Goal: Task Accomplishment & Management: Use online tool/utility

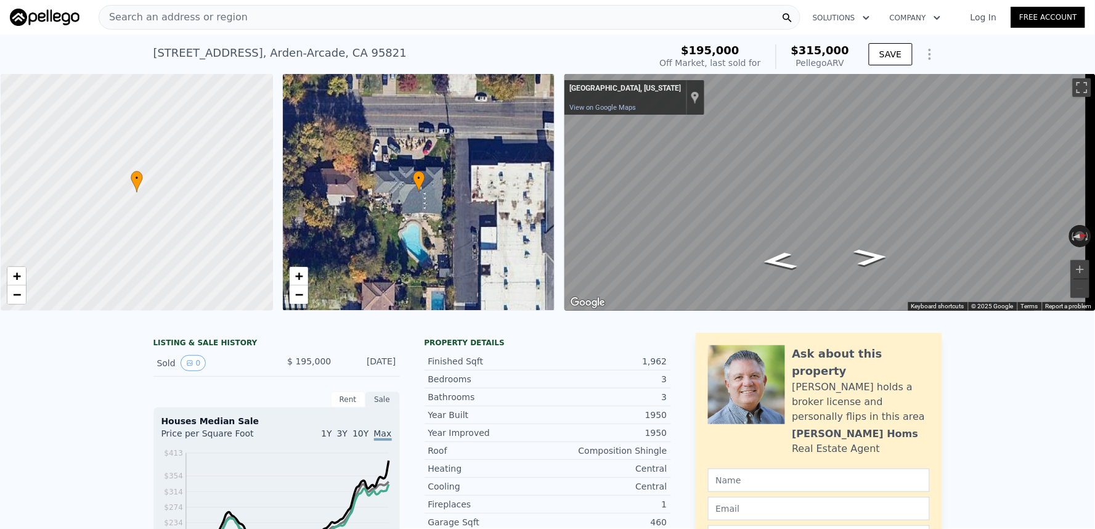
click at [377, 16] on div "Search an address or region" at bounding box center [450, 17] width 702 height 25
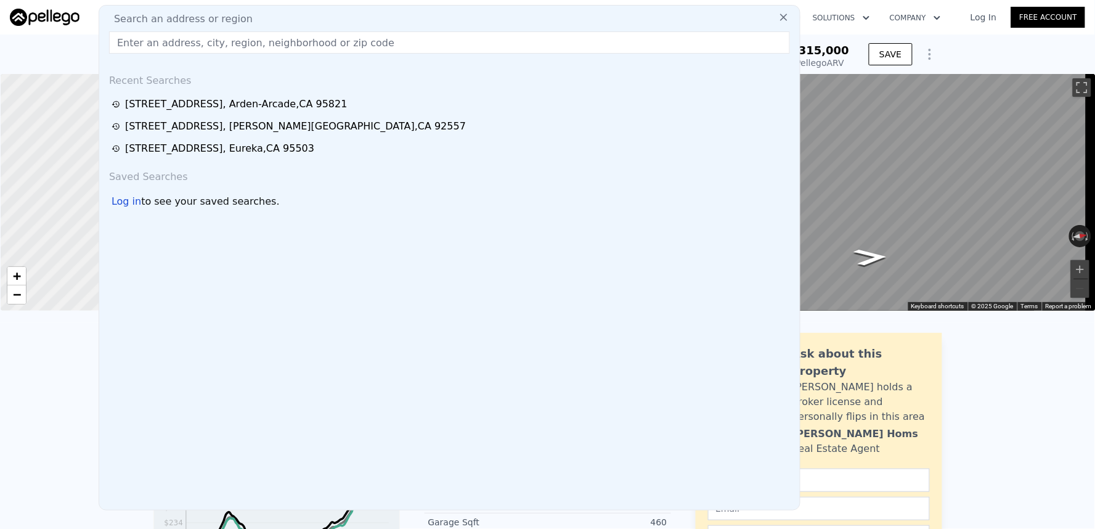
click at [954, 42] on div "[STREET_ADDRESS] Sold [DATE] for $195k (~ARV $315k ) $195,000 Off Market, last …" at bounding box center [547, 54] width 1095 height 39
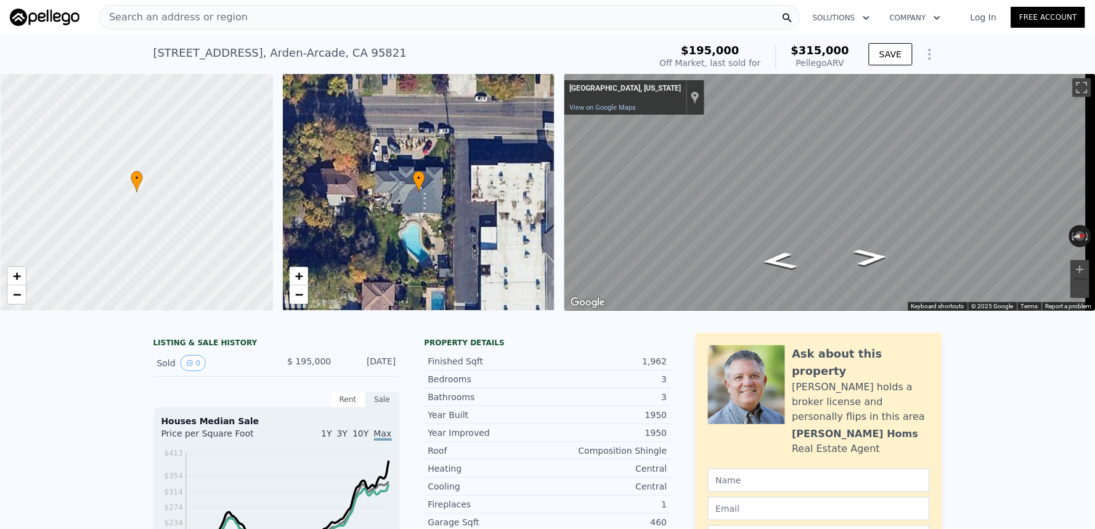
click at [395, 20] on div "Search an address or region" at bounding box center [450, 17] width 702 height 25
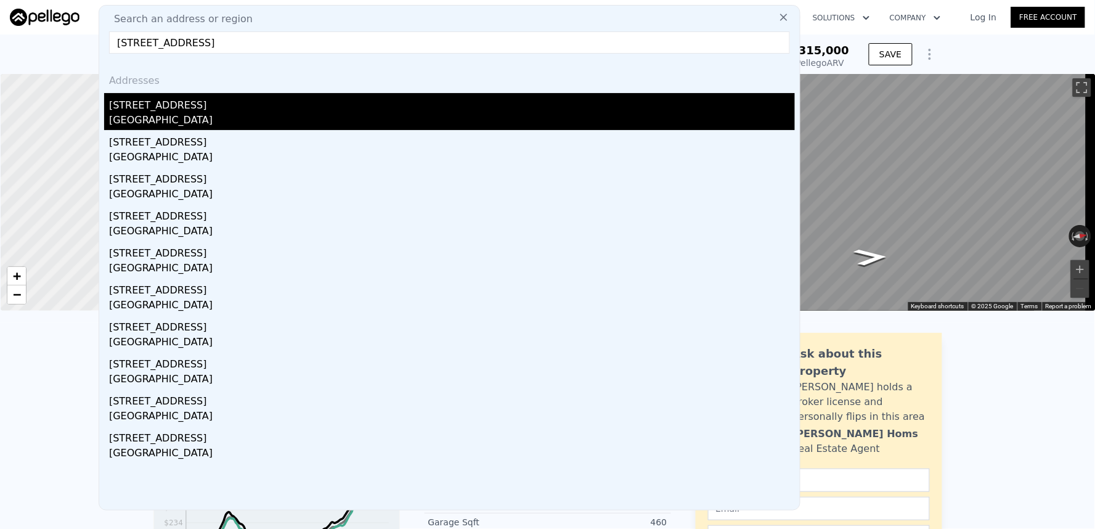
type input "[STREET_ADDRESS]"
click at [244, 120] on div "[GEOGRAPHIC_DATA]" at bounding box center [452, 121] width 686 height 17
type input "2"
type input "4"
type input "2"
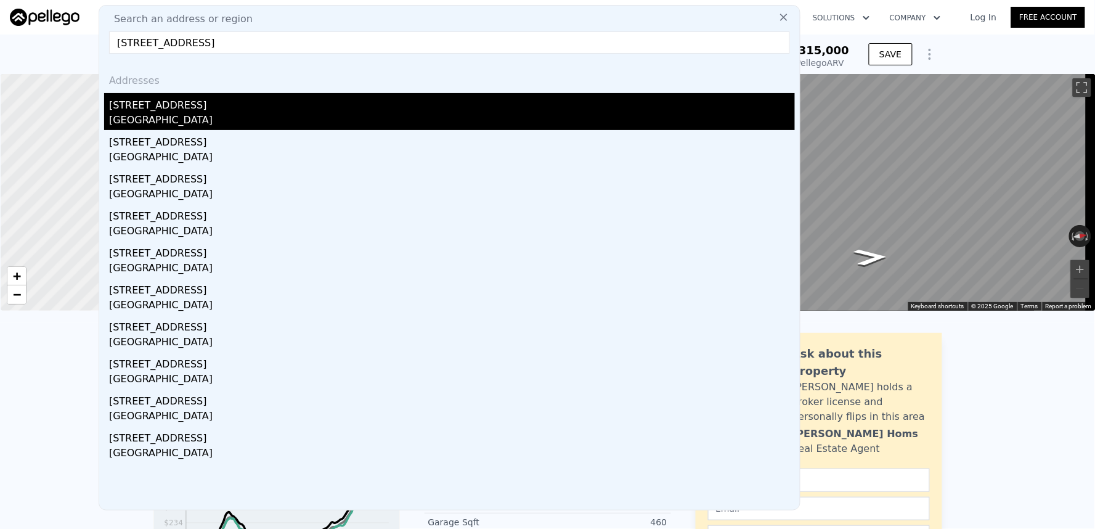
type input "732"
type input "1349"
type input "2756"
type input "7604"
type input "$ 701,000"
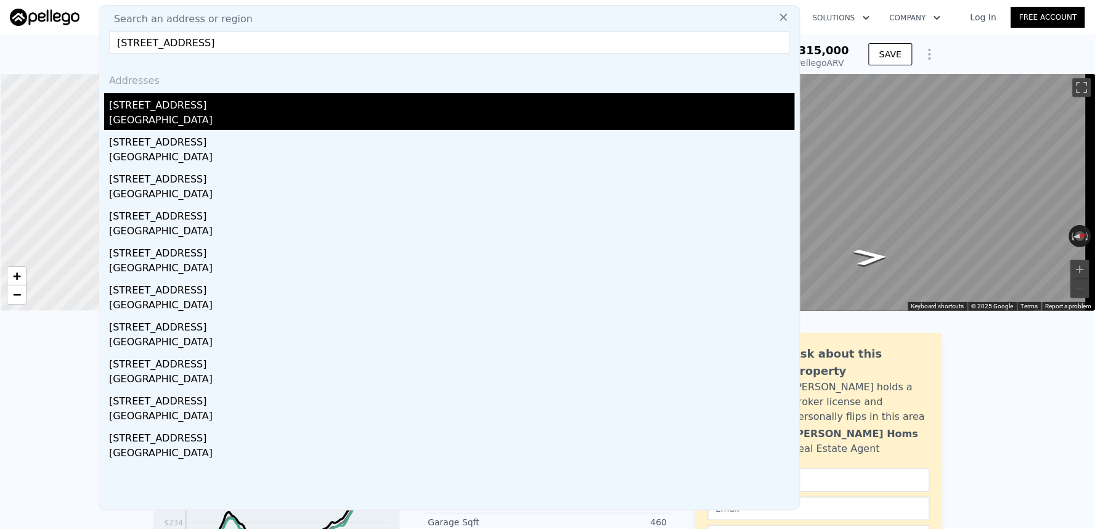
type input "5"
type input "$ 443,280"
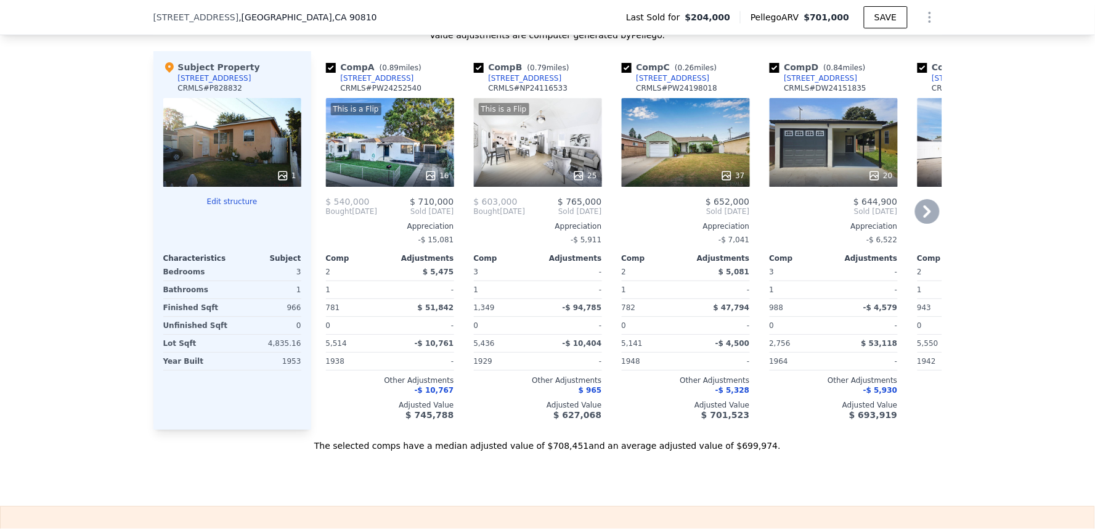
scroll to position [1297, 0]
click at [380, 168] on div "This is a Flip 16" at bounding box center [390, 141] width 128 height 89
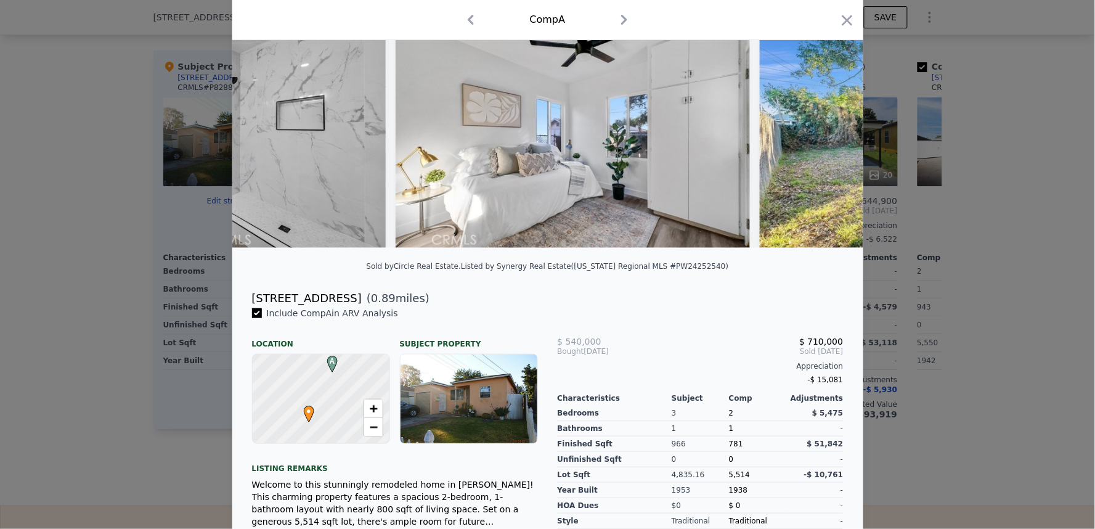
scroll to position [0, 3405]
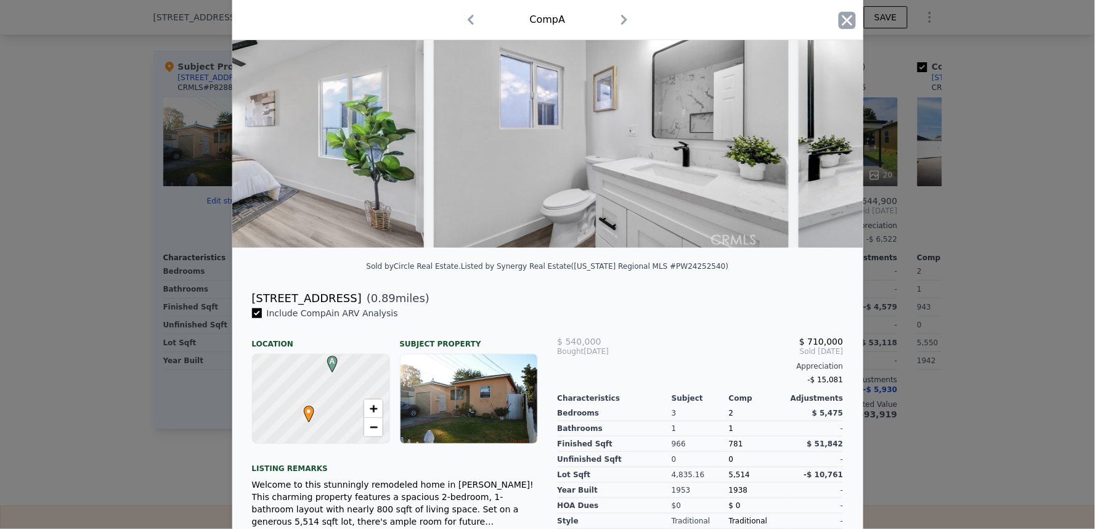
click at [843, 22] on icon "button" at bounding box center [847, 20] width 10 height 10
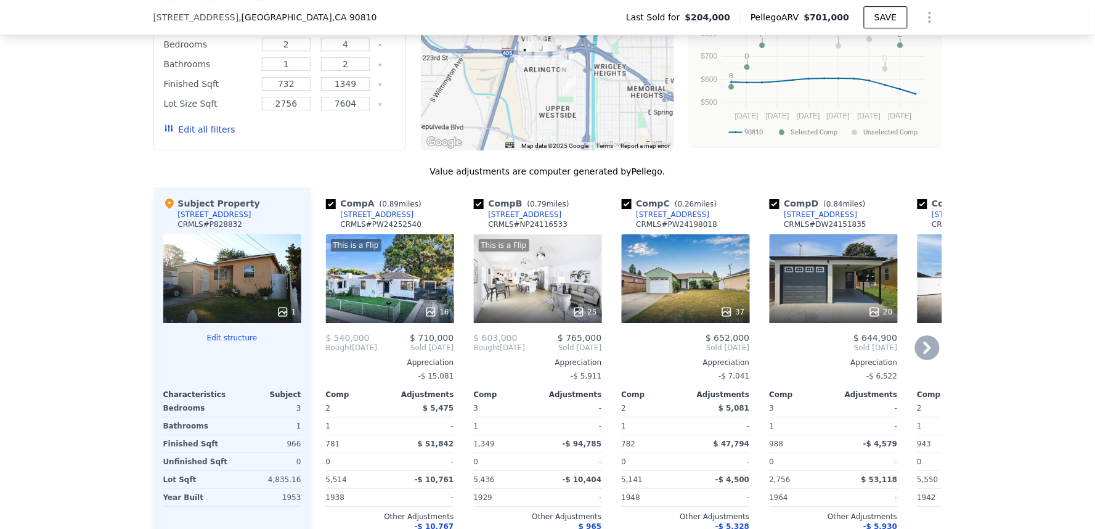
scroll to position [1229, 0]
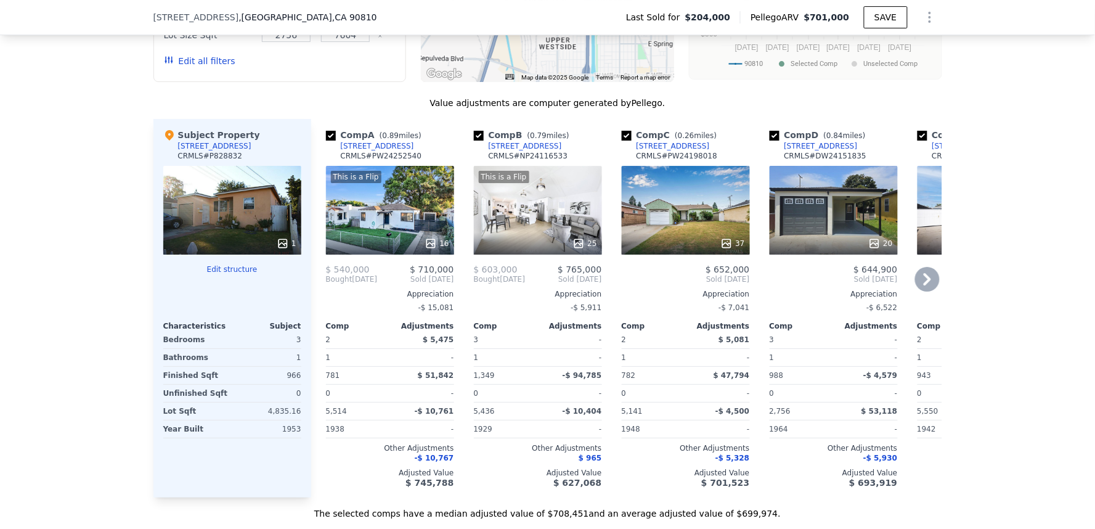
click at [700, 237] on div "37" at bounding box center [686, 210] width 128 height 89
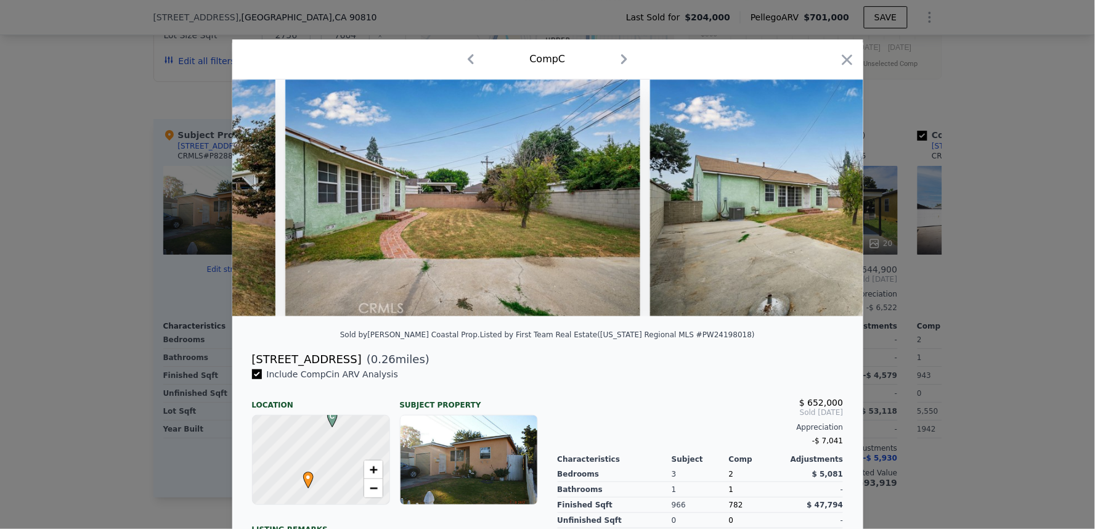
scroll to position [0, 11484]
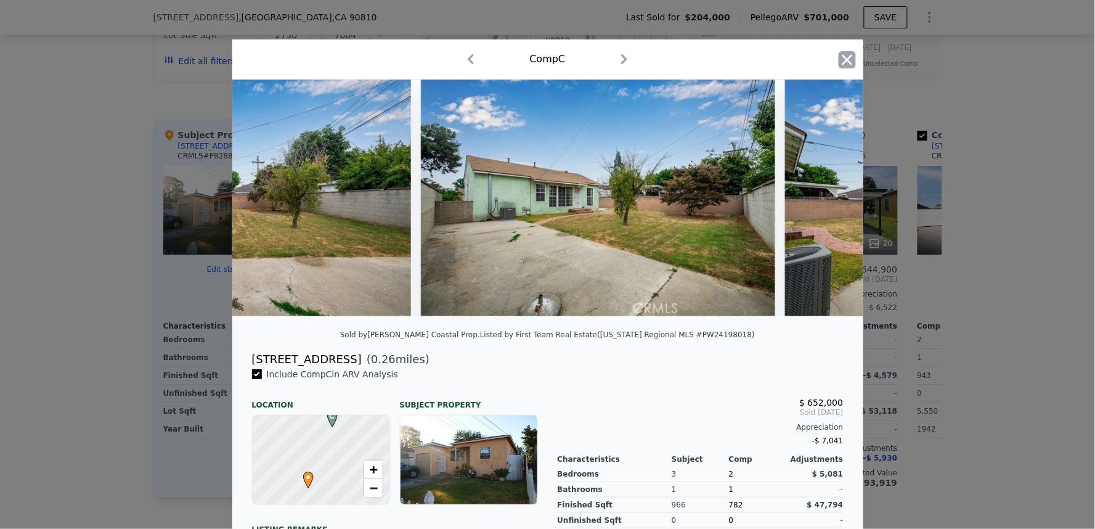
click at [842, 63] on icon "button" at bounding box center [847, 59] width 10 height 10
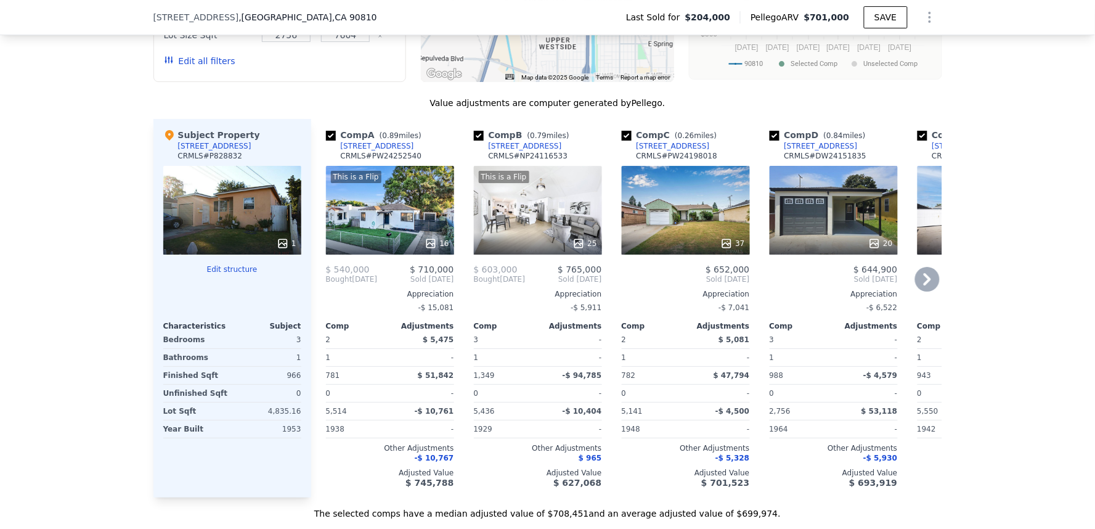
click at [827, 243] on div at bounding box center [834, 243] width 128 height 22
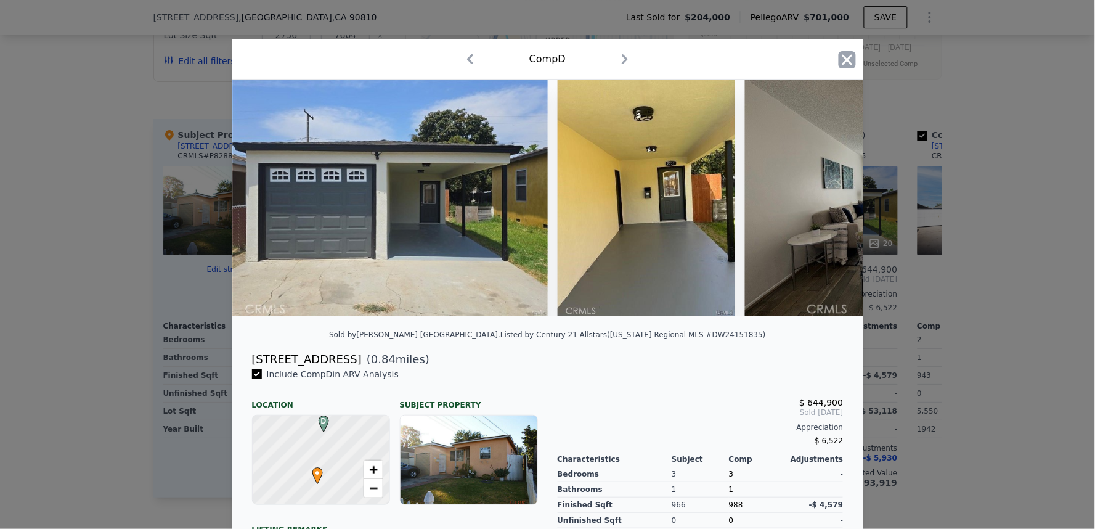
click at [839, 54] on icon "button" at bounding box center [847, 59] width 17 height 17
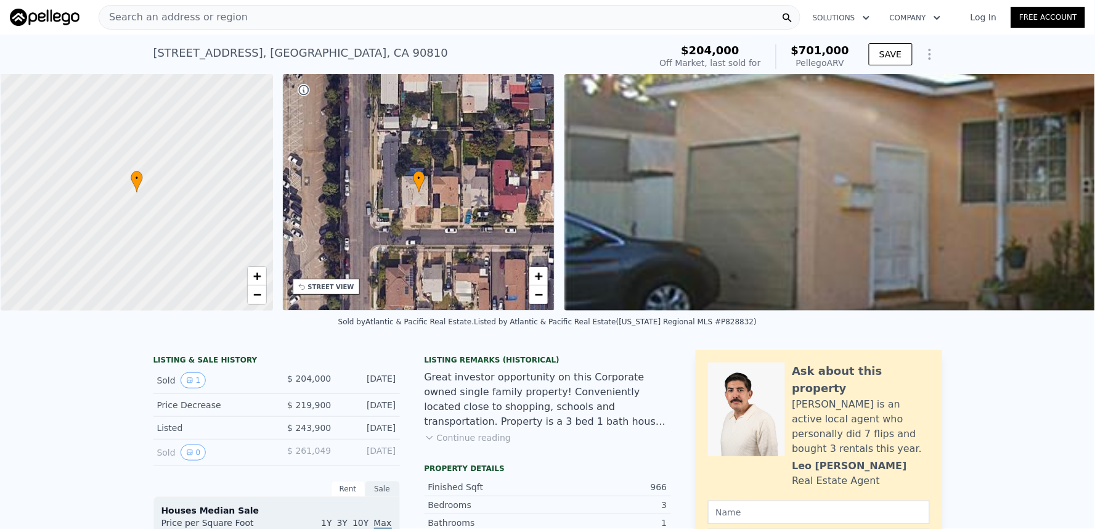
click at [362, 20] on div "Search an address or region" at bounding box center [450, 17] width 702 height 25
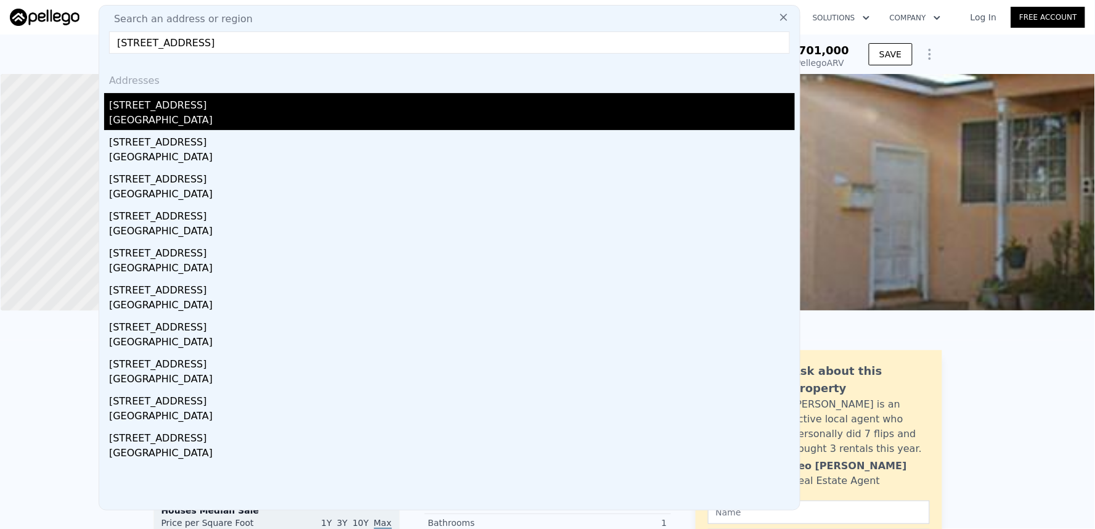
type input "[STREET_ADDRESS]"
click at [305, 93] on div "[STREET_ADDRESS]" at bounding box center [452, 103] width 686 height 20
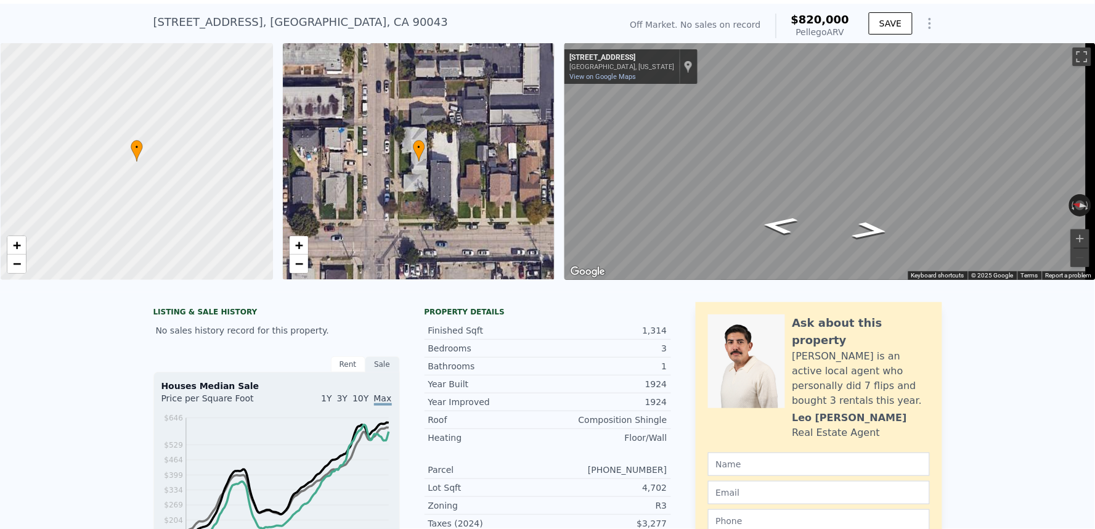
scroll to position [28, 0]
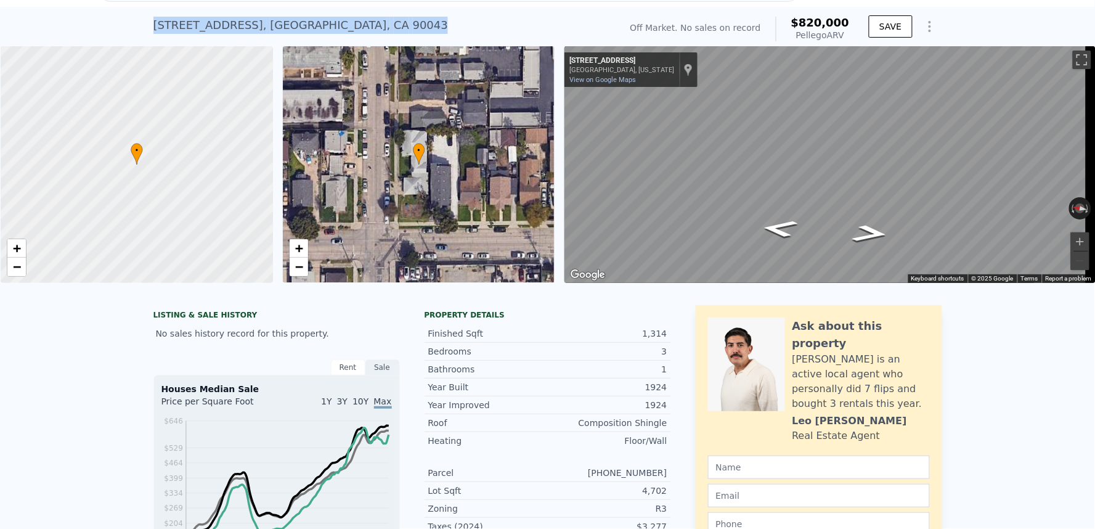
drag, startPoint x: 340, startPoint y: 22, endPoint x: 362, endPoint y: 35, distance: 25.5
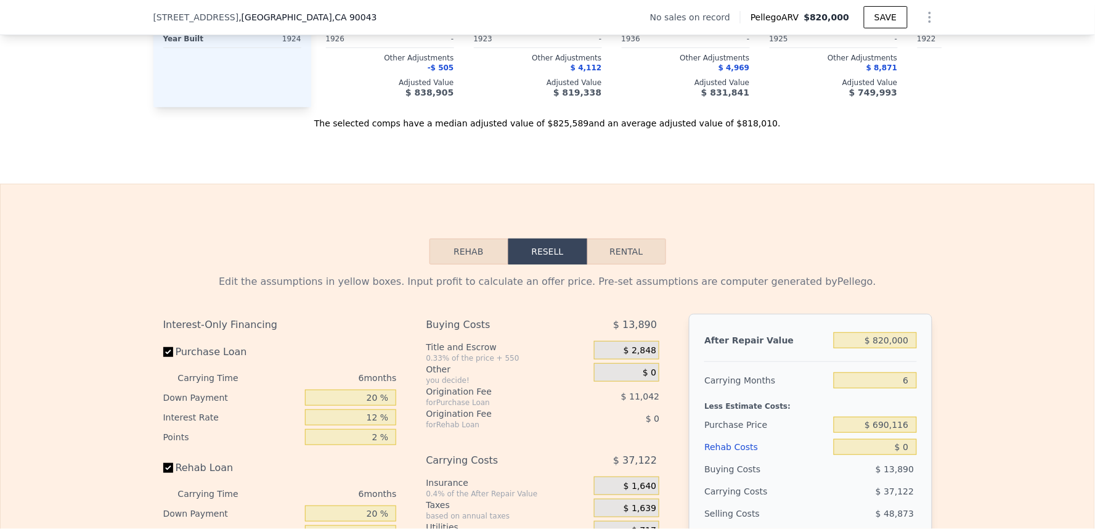
scroll to position [1709, 0]
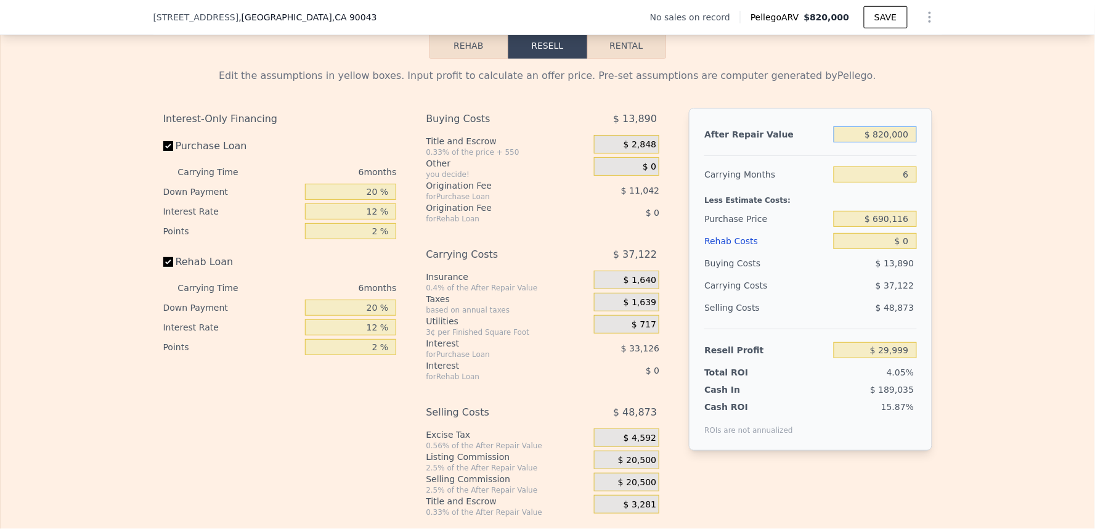
click at [894, 142] on input "$ 820,000" at bounding box center [875, 134] width 83 height 16
type input "$ 7"
type input "-$ 740,031"
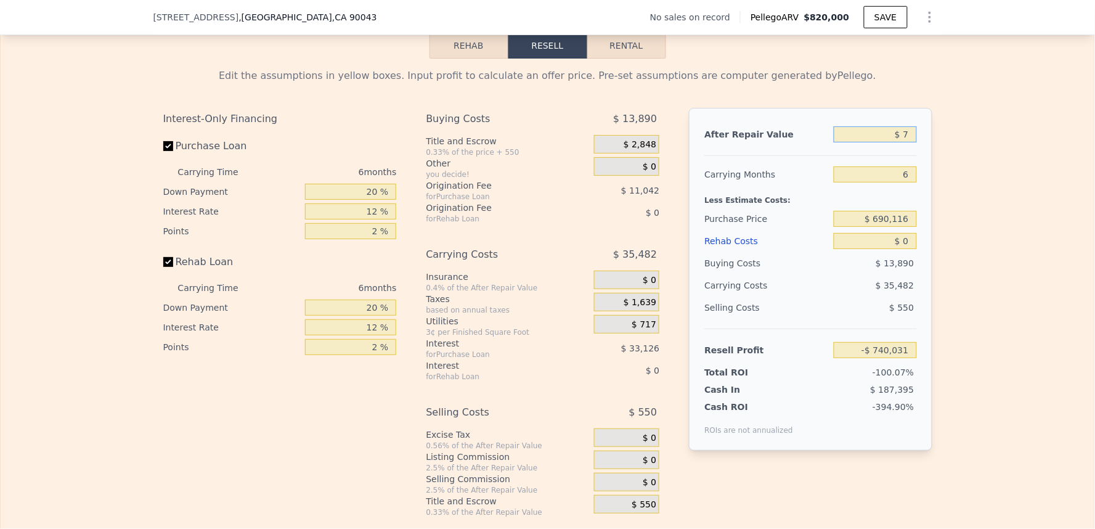
type input "$ 79"
type input "-$ 739,963"
type input "$ 795"
type input "-$ 739,292"
type input "$ 7,950"
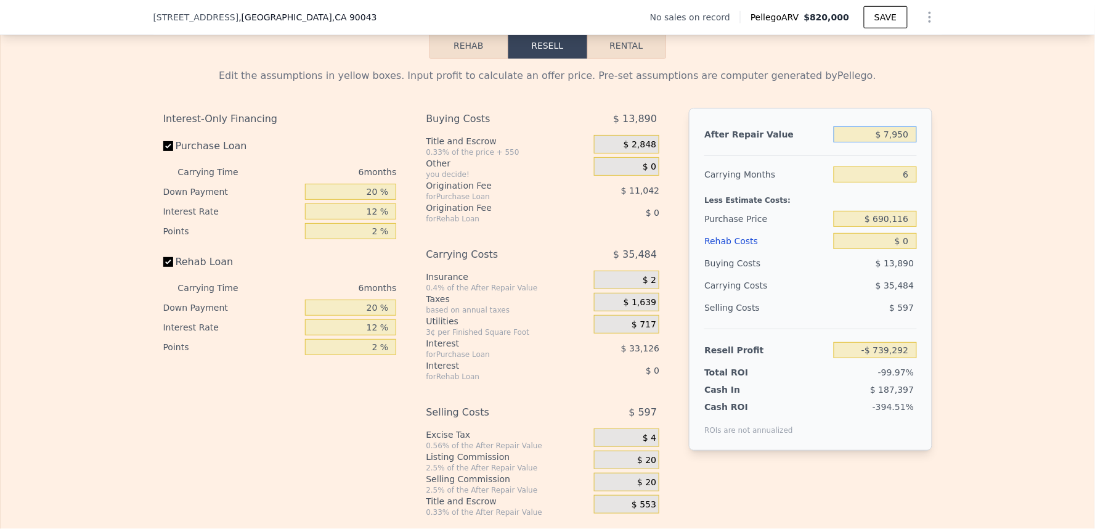
type input "-$ 732,573"
type input "$ 79,500"
type input "-$ 665,383"
type input "$ 795,000"
type input "$ 6,523"
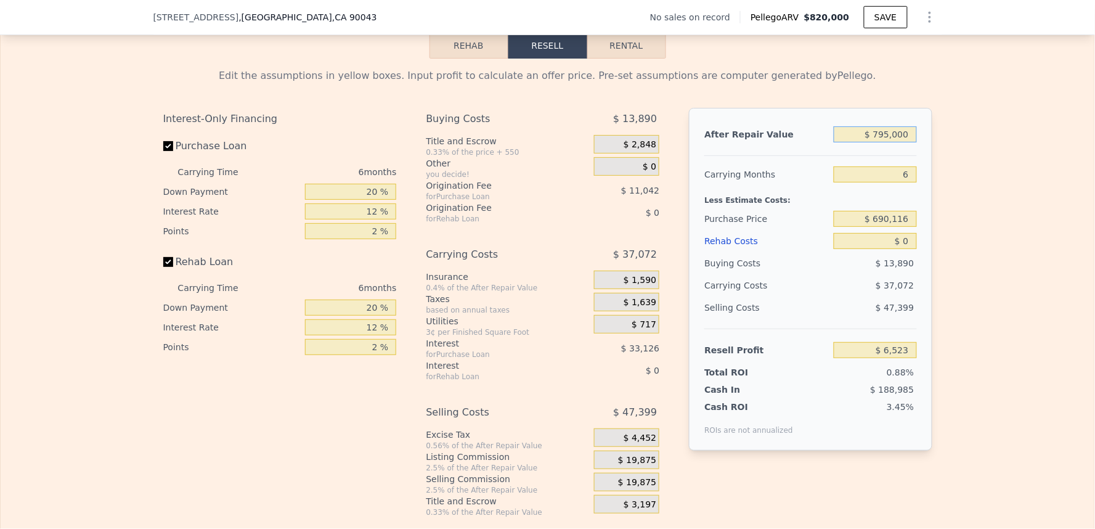
type input "$ 795,000"
click at [1006, 165] on div "Edit the assumptions in yellow boxes. Input profit to calculate an offer price.…" at bounding box center [548, 288] width 1094 height 459
click at [911, 182] on input "6" at bounding box center [875, 174] width 83 height 16
click at [942, 210] on div "Edit the assumptions in yellow boxes. Input profit to calculate an offer price.…" at bounding box center [548, 288] width 1094 height 459
click at [906, 227] on input "$ 690,116" at bounding box center [875, 219] width 83 height 16
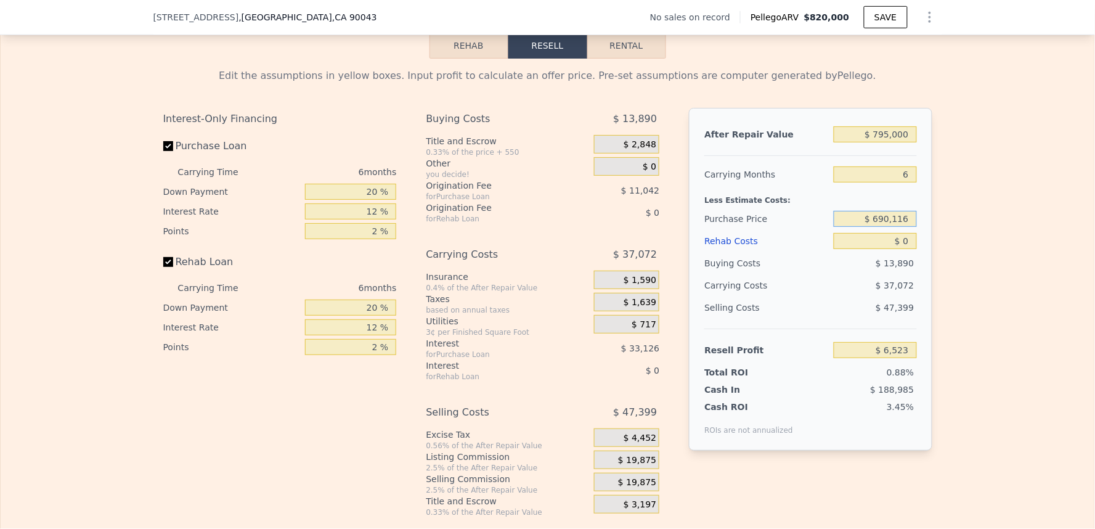
click at [906, 227] on input "$ 690,116" at bounding box center [875, 219] width 83 height 16
type input "$ 610,000"
click at [958, 255] on div "Edit the assumptions in yellow boxes. Input profit to calculate an offer price.…" at bounding box center [548, 288] width 1094 height 459
type input "$ 92,034"
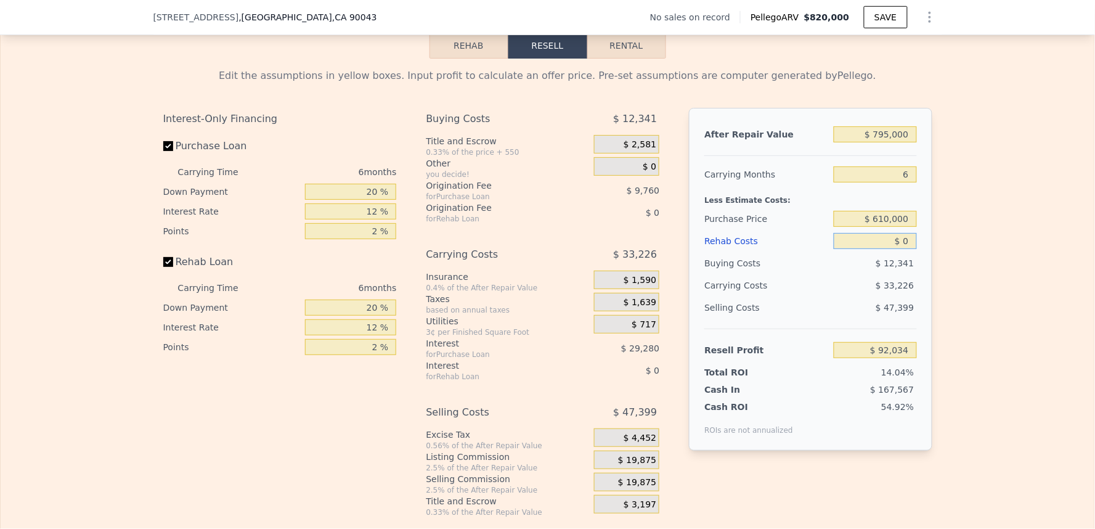
click at [902, 249] on input "$ 0" at bounding box center [875, 241] width 83 height 16
click at [907, 249] on input "$ 0" at bounding box center [875, 241] width 83 height 16
type input "$ 8"
type input "$ 92,026"
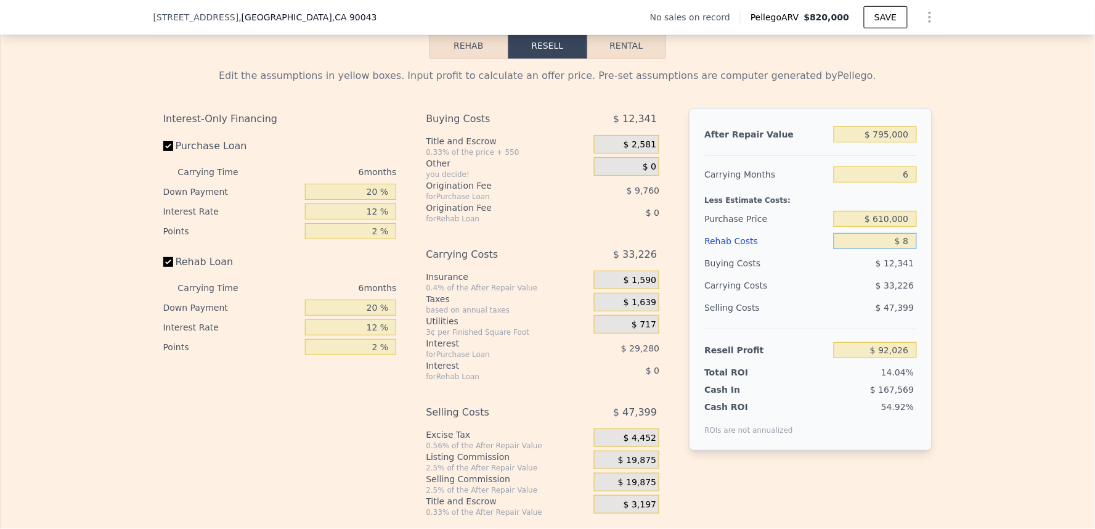
type input "$ 85"
type input "$ 91,942"
type input "$ 850"
type input "$ 91,128"
type input "$ 850,000"
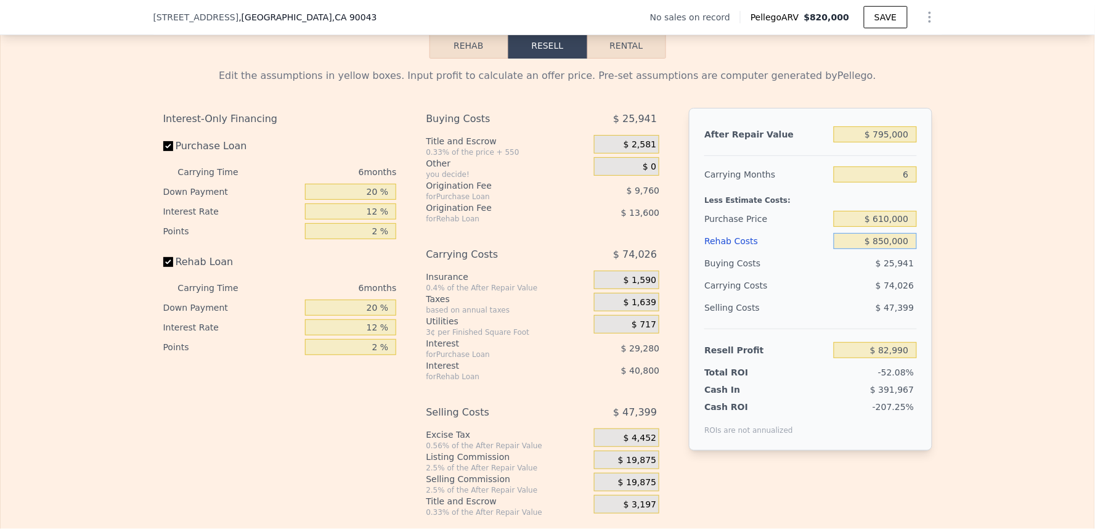
type input "-$ 812,366"
type input "$ 85,000"
type input "$ 1,594"
type input "$ 85,000"
click at [946, 237] on div "Edit the assumptions in yellow boxes. Input profit to calculate an offer price.…" at bounding box center [548, 288] width 1094 height 459
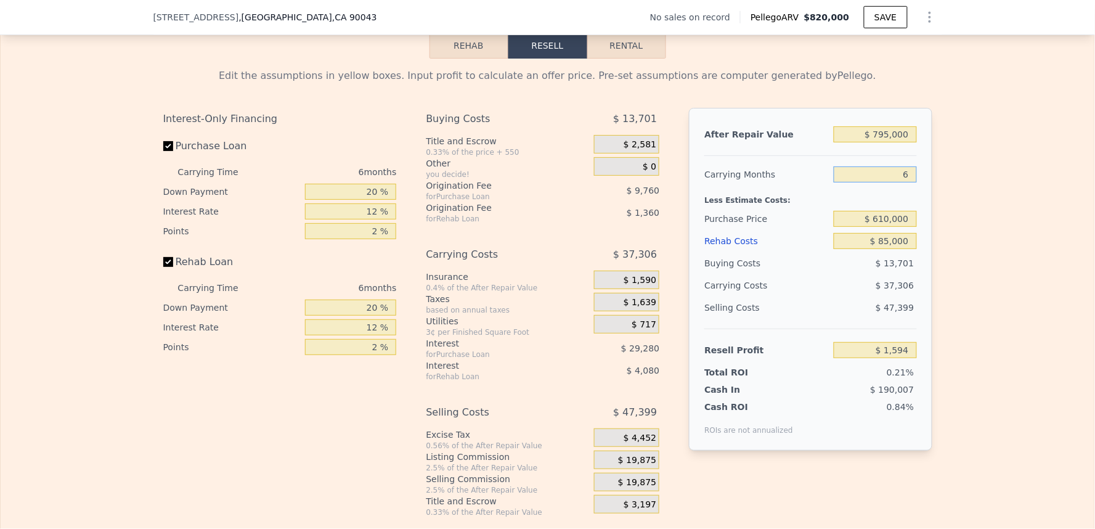
click at [904, 182] on input "6" at bounding box center [875, 174] width 83 height 16
type input "5"
type input "$ 7,813"
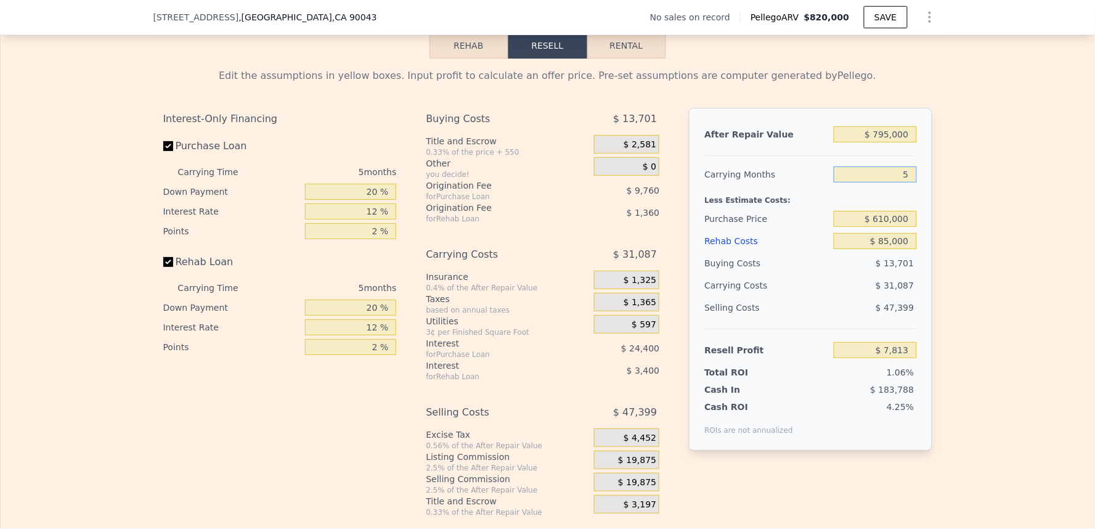
type input "5"
click at [960, 238] on div "Edit the assumptions in yellow boxes. Input profit to calculate an offer price.…" at bounding box center [548, 288] width 1094 height 459
type input "$ 820,000"
type input "6"
type input "$ 0"
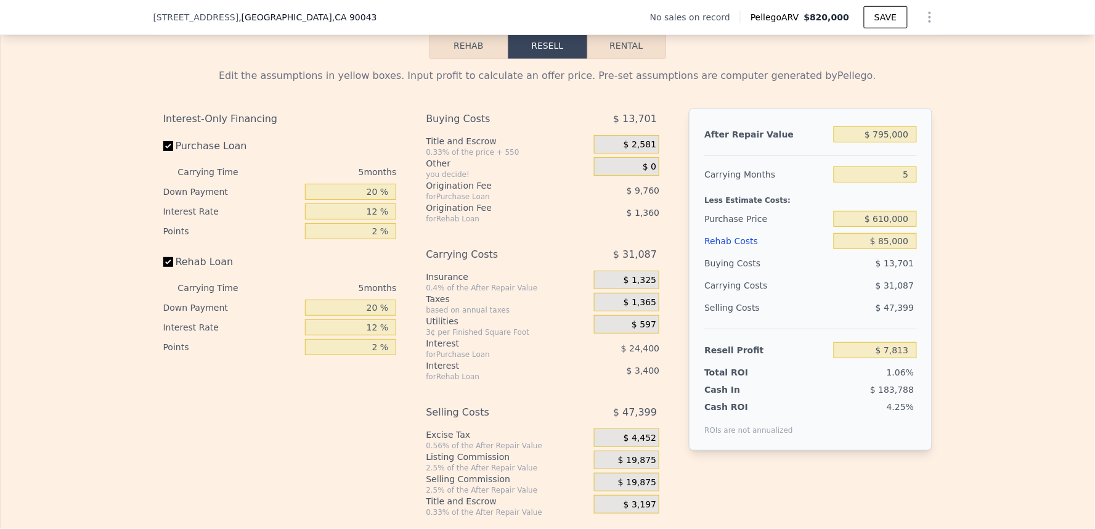
type input "$ 29,999"
